Goal: Transaction & Acquisition: Purchase product/service

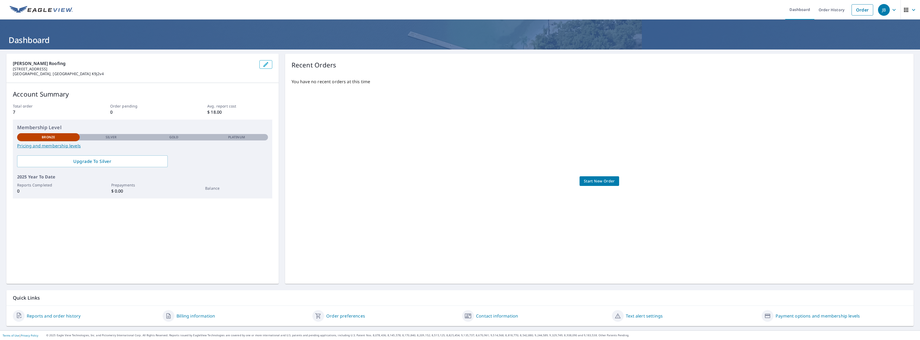
click at [599, 181] on span "Start New Order" at bounding box center [599, 181] width 31 height 7
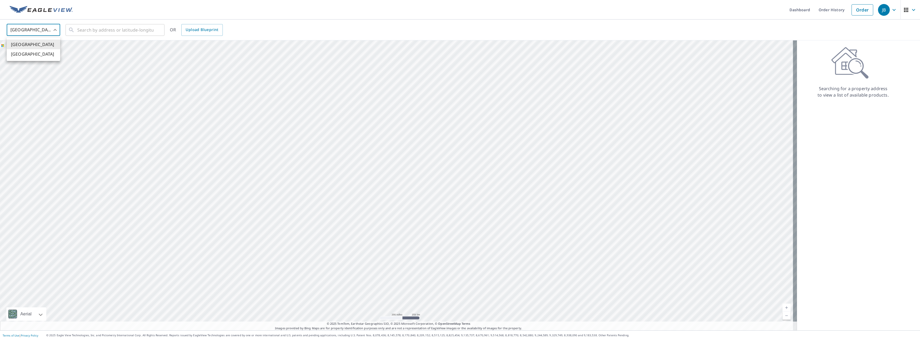
click at [34, 30] on body "JB JB Dashboard Order History Order JB United States US ​ ​ OR Upload Blueprint…" at bounding box center [460, 170] width 920 height 340
click at [28, 53] on li "[GEOGRAPHIC_DATA]" at bounding box center [33, 54] width 53 height 10
type input "CA"
click at [88, 29] on input "text" at bounding box center [115, 29] width 76 height 15
type input "3"
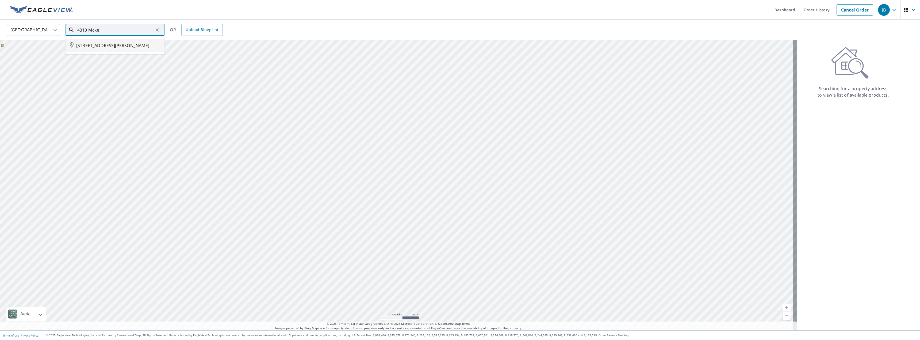
click at [102, 46] on span "[STREET_ADDRESS][PERSON_NAME]" at bounding box center [118, 45] width 84 height 6
type input "[STREET_ADDRESS][PERSON_NAME]"
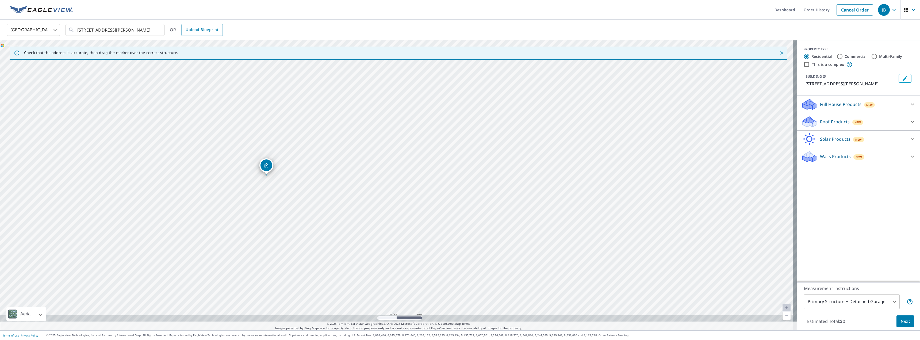
drag, startPoint x: 312, startPoint y: 183, endPoint x: 312, endPoint y: 143, distance: 39.9
click at [312, 143] on div "[STREET_ADDRESS][PERSON_NAME]" at bounding box center [398, 185] width 797 height 290
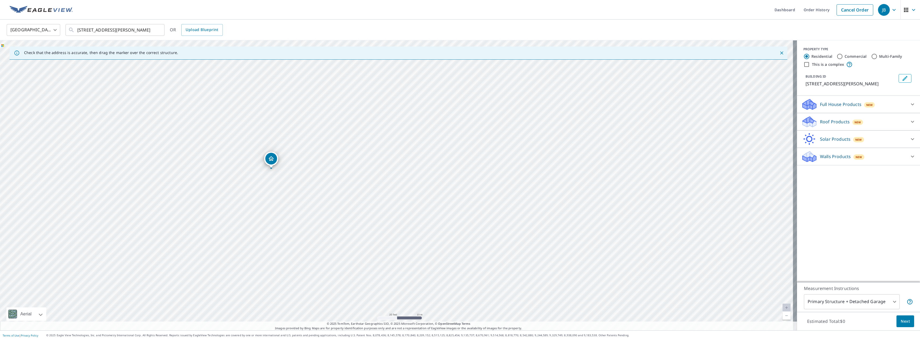
drag, startPoint x: 264, startPoint y: 151, endPoint x: 268, endPoint y: 160, distance: 9.2
click at [909, 121] on icon at bounding box center [912, 121] width 6 height 6
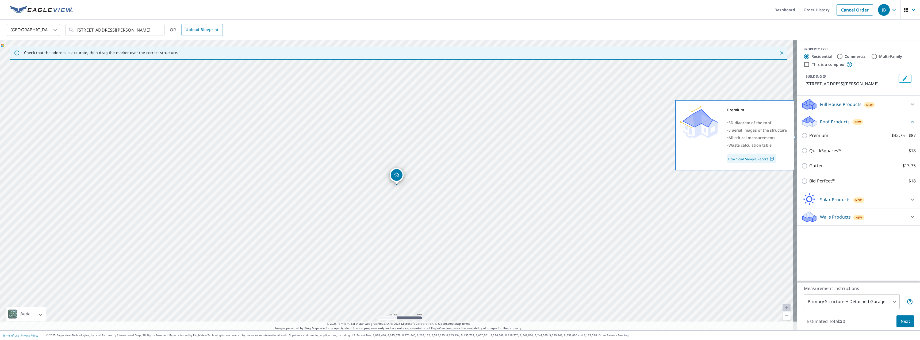
click at [763, 159] on link "Download Sample Report" at bounding box center [751, 158] width 49 height 9
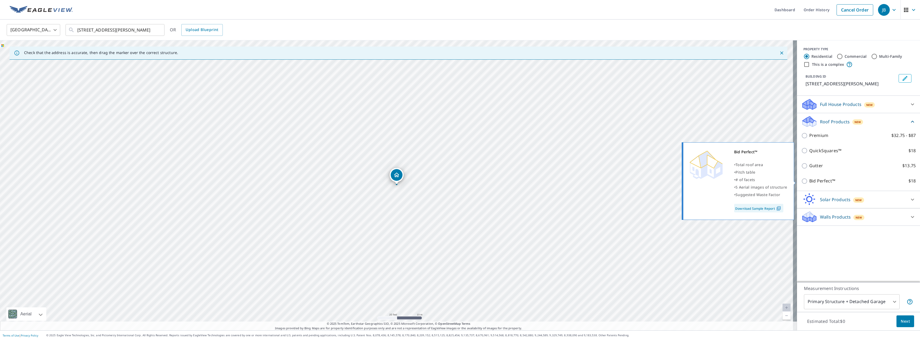
click at [801, 182] on input "Bid Perfect™ $18" at bounding box center [805, 181] width 8 height 6
checkbox input "true"
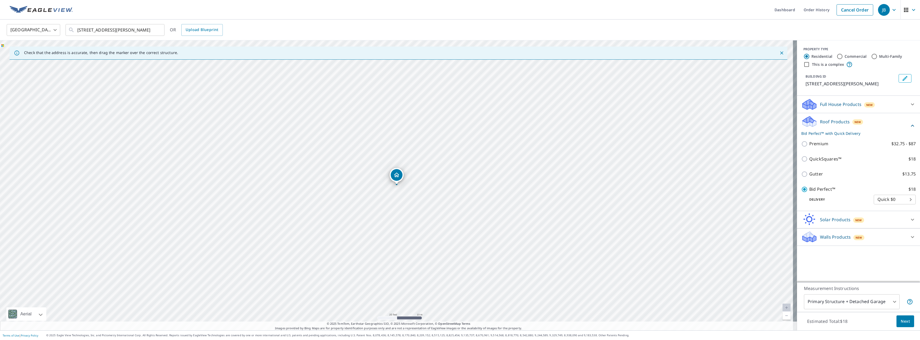
click at [902, 319] on span "Next" at bounding box center [905, 321] width 9 height 7
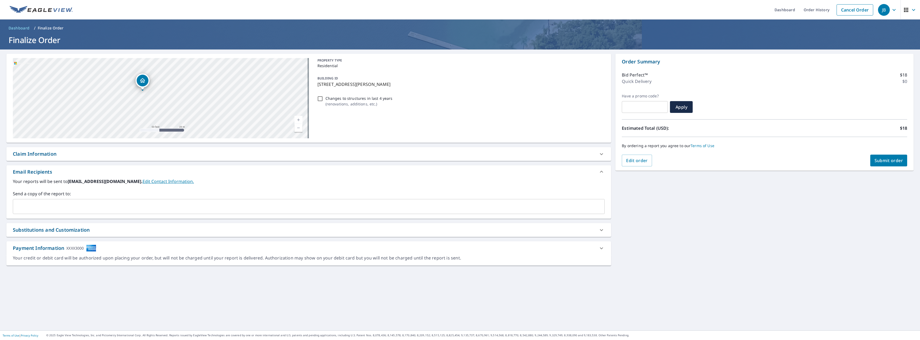
drag, startPoint x: 168, startPoint y: 106, endPoint x: 168, endPoint y: 57, distance: 48.9
click at [168, 57] on div "[STREET_ADDRESS][GEOGRAPHIC_DATA][PERSON_NAME] A standard road map Aerial A det…" at bounding box center [308, 98] width 605 height 89
click at [156, 53] on div "[STREET_ADDRESS][GEOGRAPHIC_DATA][PERSON_NAME] A standard road map Aerial A det…" at bounding box center [460, 189] width 920 height 281
click at [152, 79] on div "[STREET_ADDRESS][PERSON_NAME]" at bounding box center [161, 98] width 296 height 80
drag, startPoint x: 164, startPoint y: 111, endPoint x: 175, endPoint y: 83, distance: 29.9
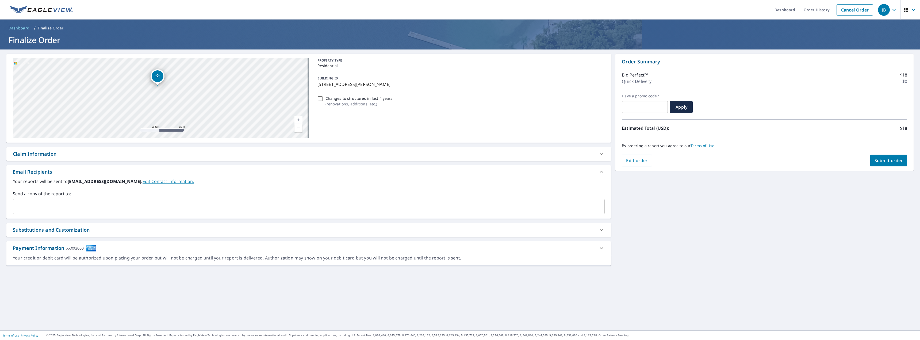
click at [175, 83] on div "[STREET_ADDRESS][PERSON_NAME]" at bounding box center [161, 98] width 296 height 80
